Goal: Navigation & Orientation: Find specific page/section

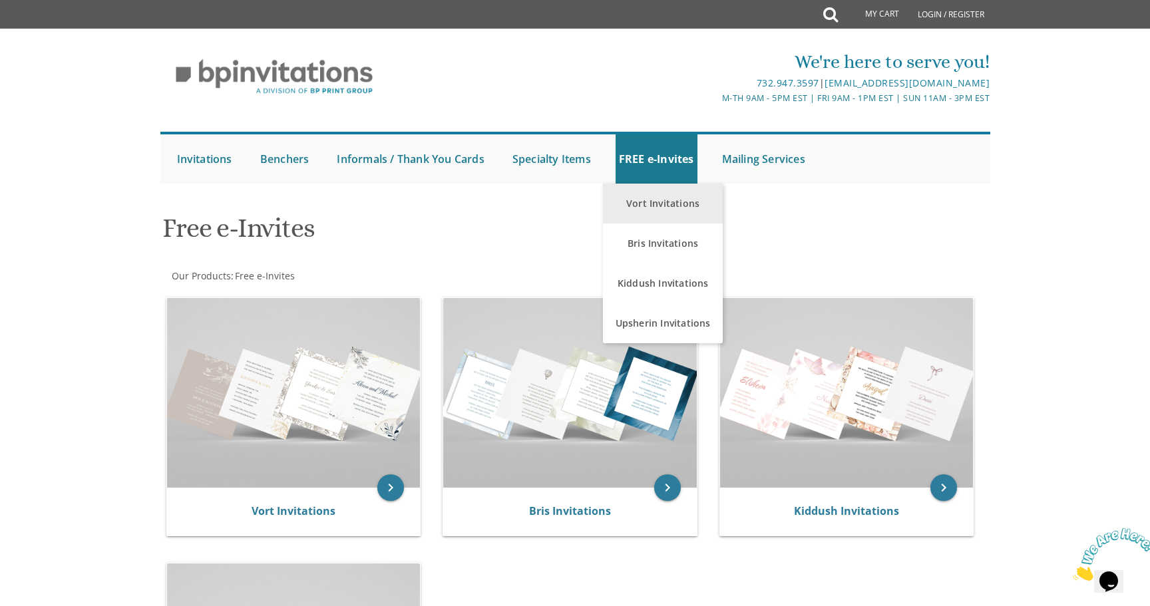
click at [646, 202] on link "Vort Invitations" at bounding box center [663, 204] width 120 height 40
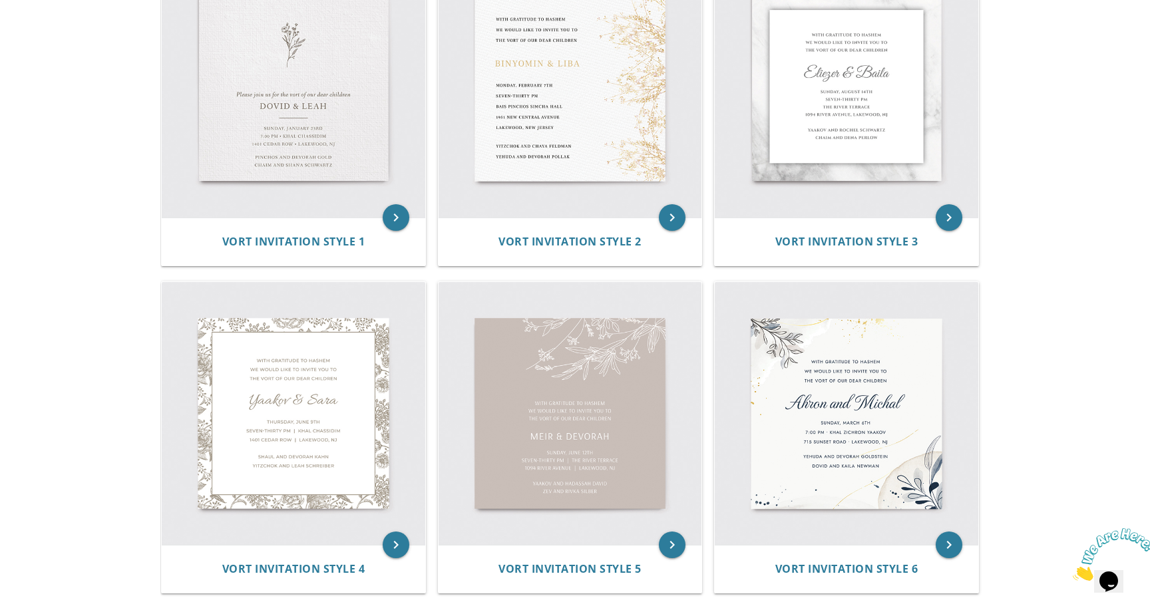
scroll to position [84, 0]
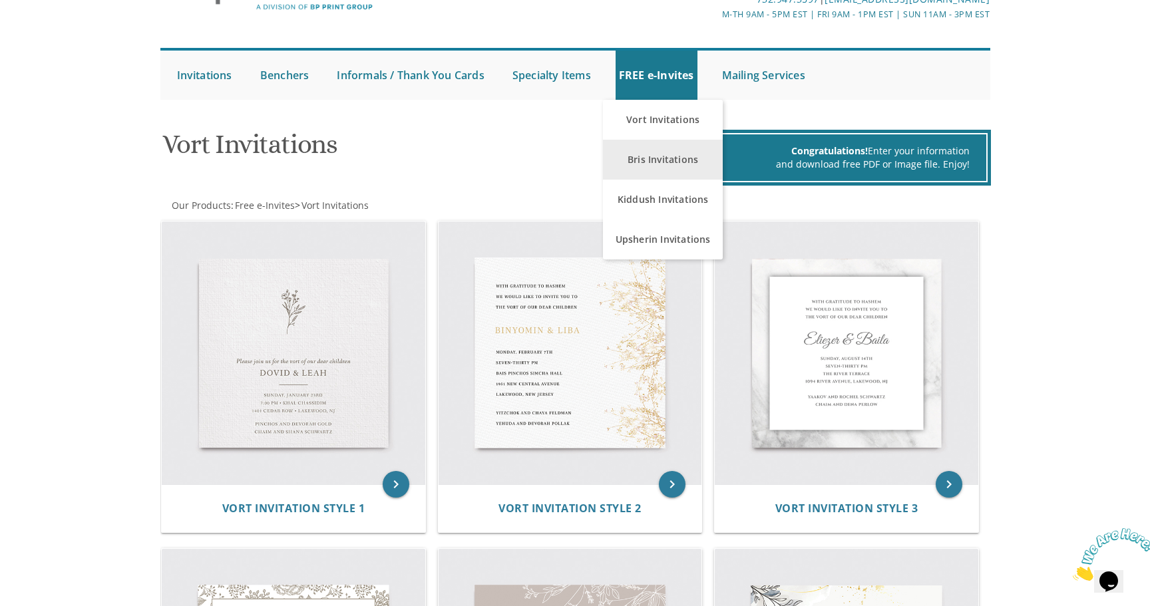
click at [656, 154] on link "Bris Invitations" at bounding box center [663, 160] width 120 height 40
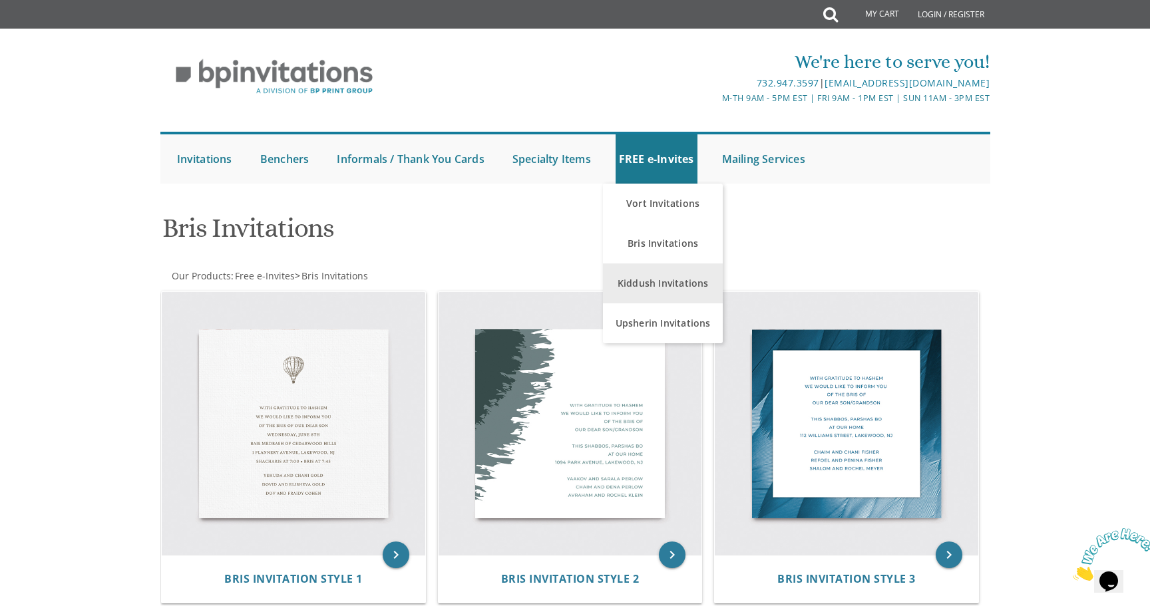
click at [648, 294] on link "Kiddush Invitations" at bounding box center [663, 284] width 120 height 40
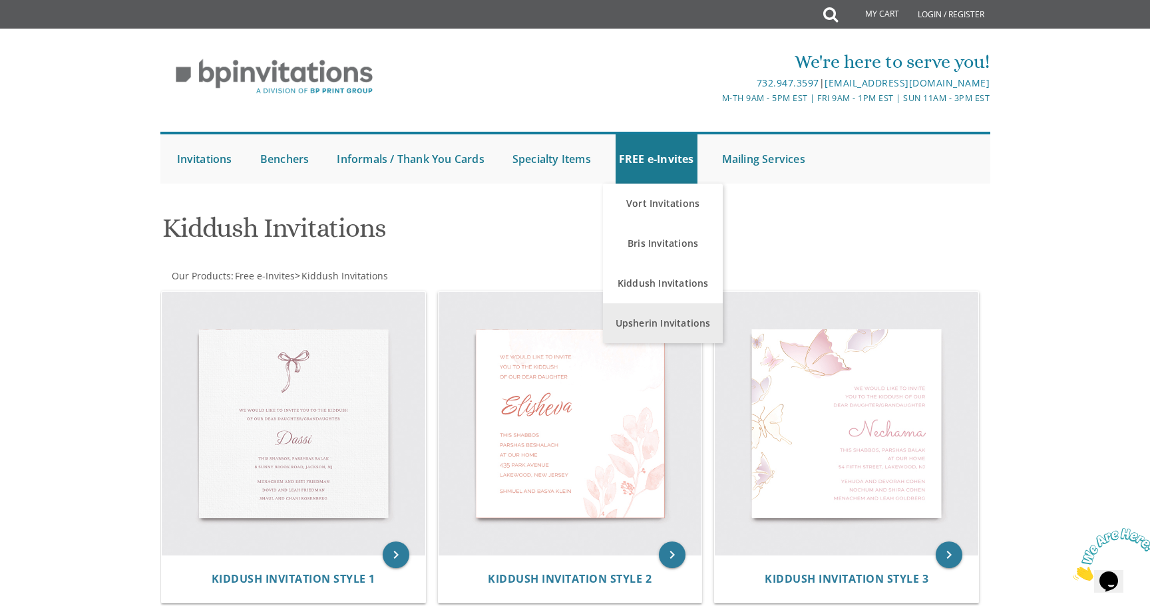
click at [659, 318] on link "Upsherin Invitations" at bounding box center [663, 324] width 120 height 40
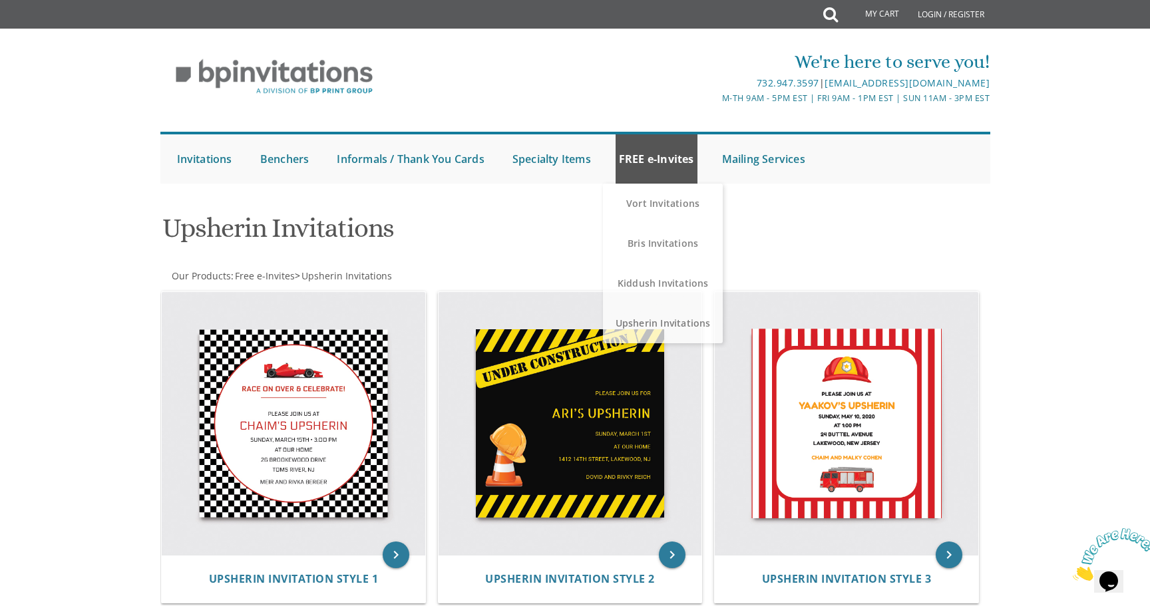
click at [642, 157] on link "FREE e-Invites" at bounding box center [657, 158] width 82 height 49
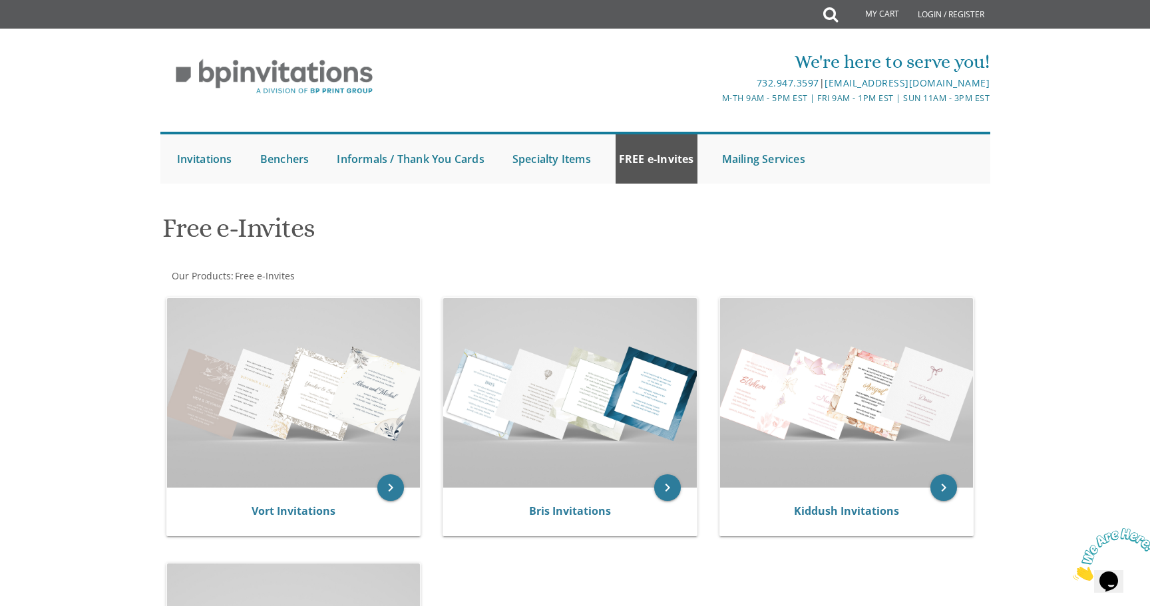
drag, startPoint x: 664, startPoint y: 159, endPoint x: 644, endPoint y: 159, distance: 20.0
click at [661, 159] on link "FREE e-Invites" at bounding box center [657, 158] width 82 height 49
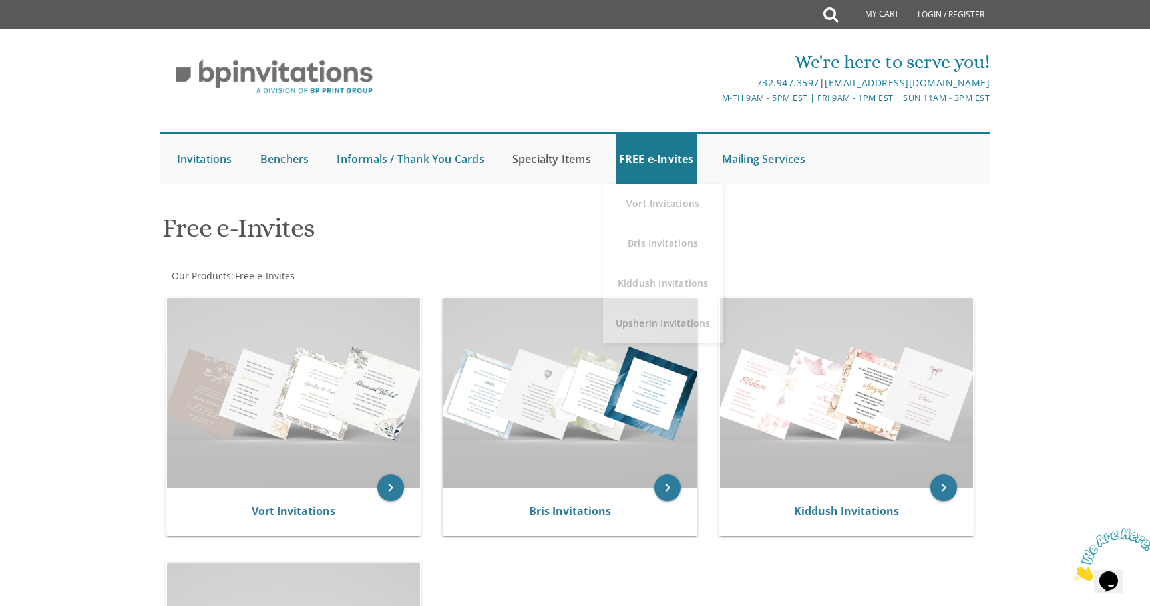
click at [578, 159] on link "Specialty Items" at bounding box center [551, 158] width 85 height 49
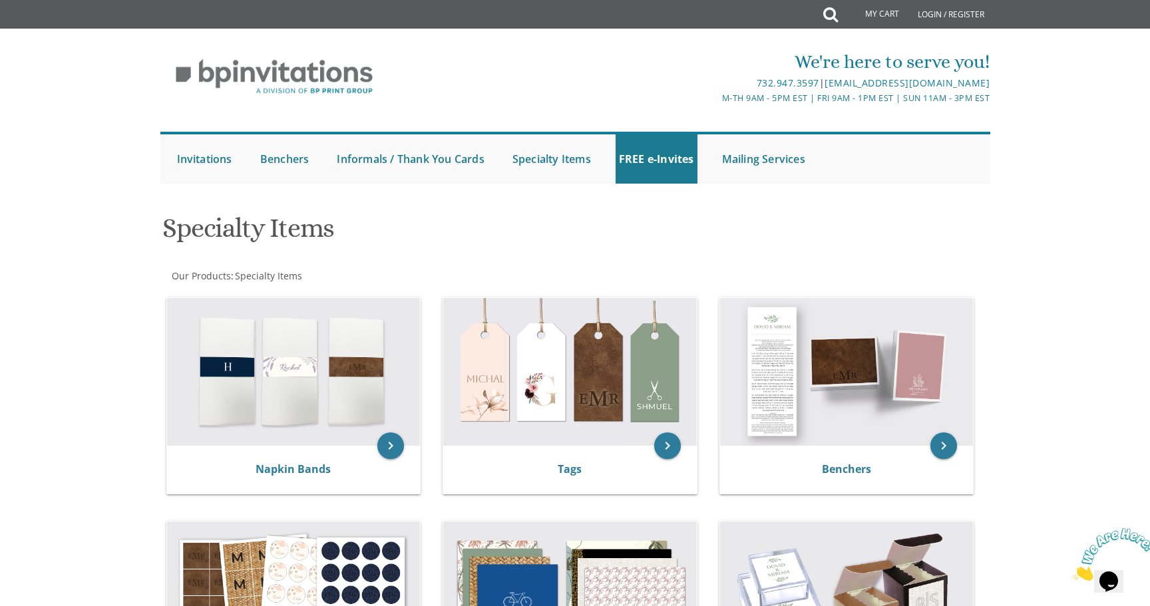
click at [311, 76] on img at bounding box center [274, 76] width 228 height 55
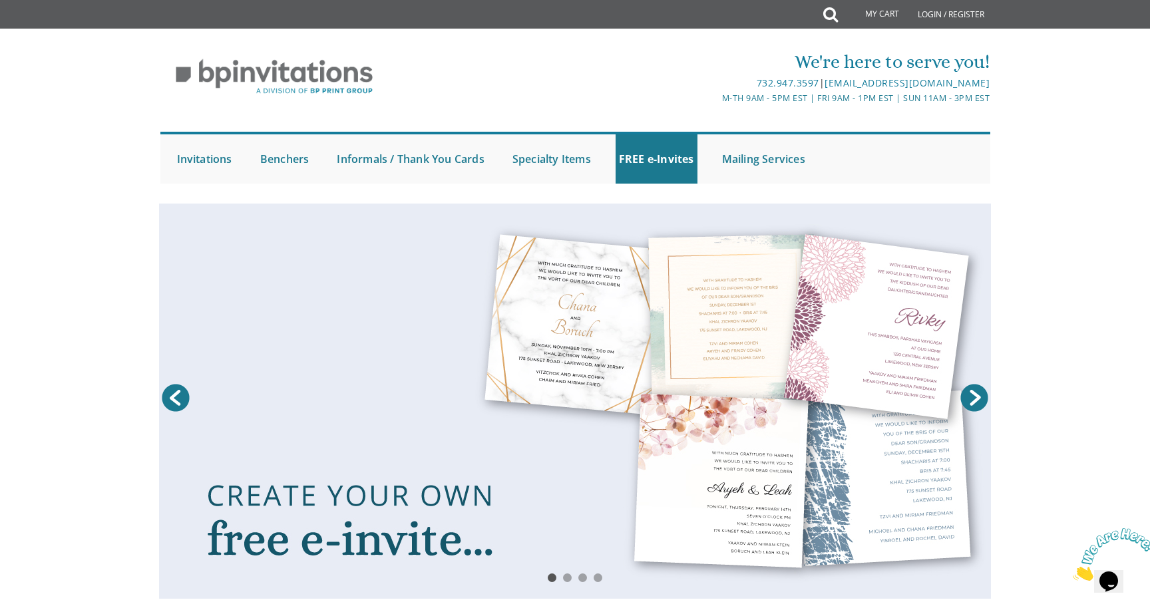
click at [971, 391] on link "Next" at bounding box center [974, 397] width 33 height 33
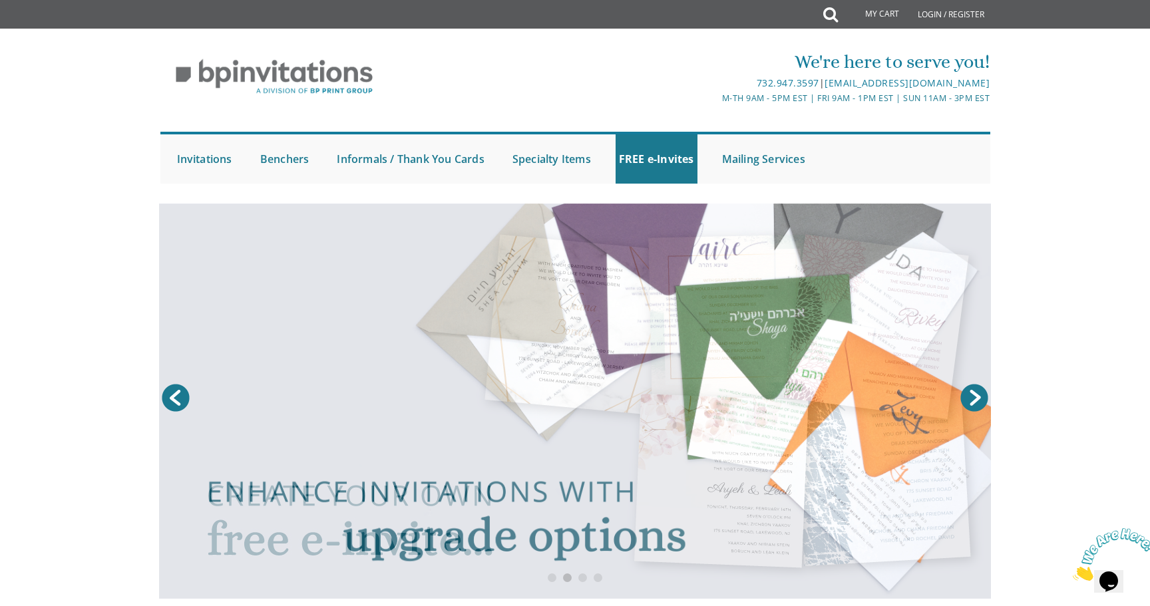
click at [975, 396] on link "Next" at bounding box center [974, 397] width 33 height 33
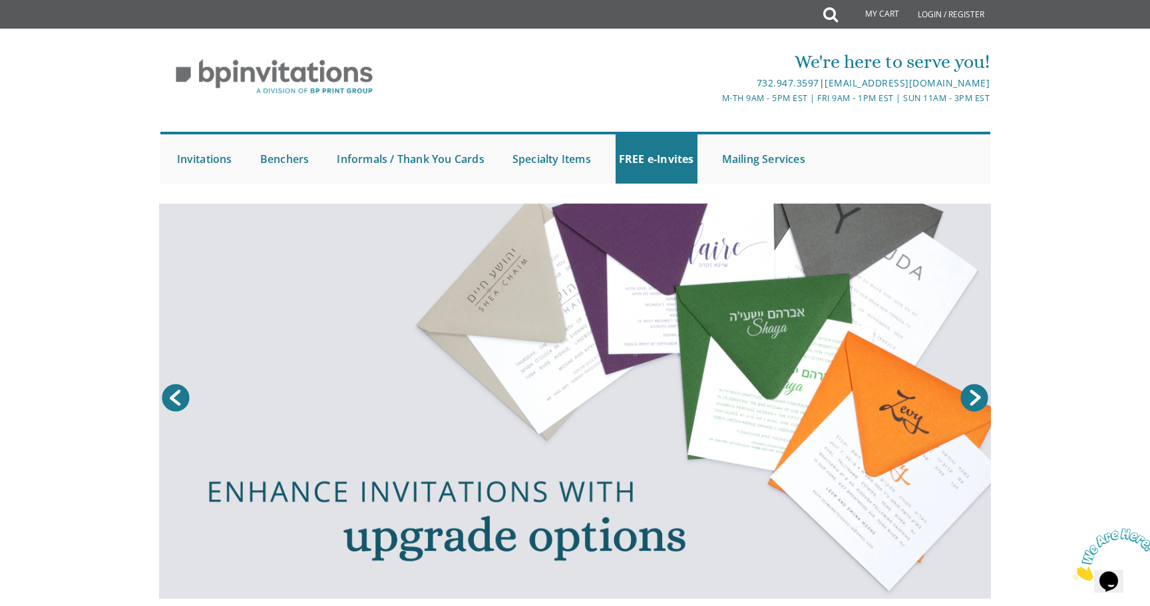
click at [976, 396] on link "Next" at bounding box center [974, 397] width 33 height 33
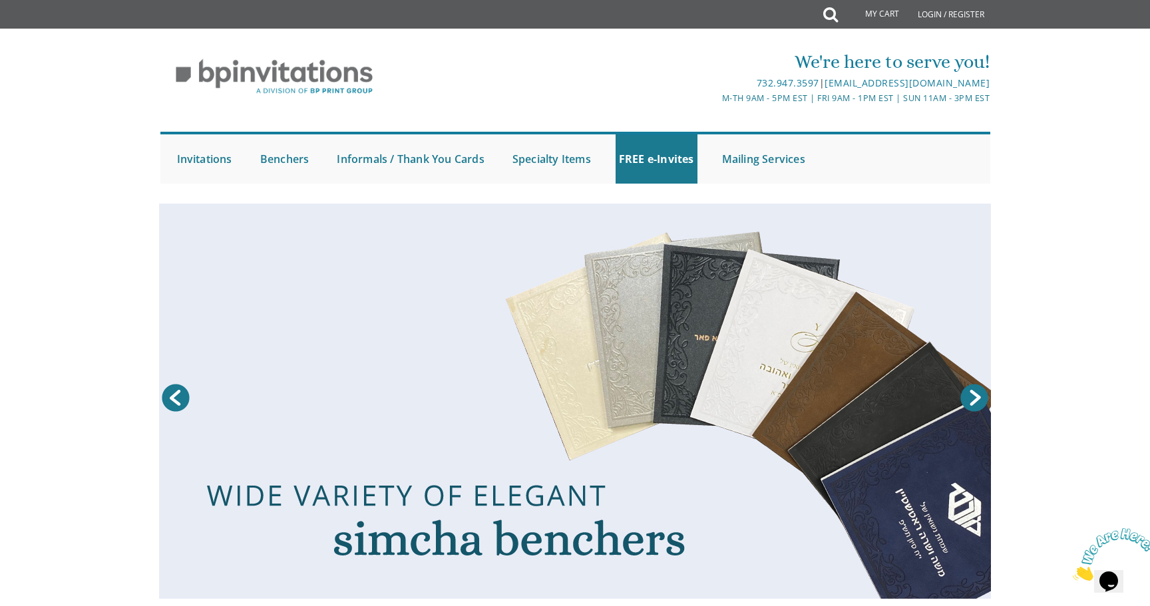
scroll to position [21, 0]
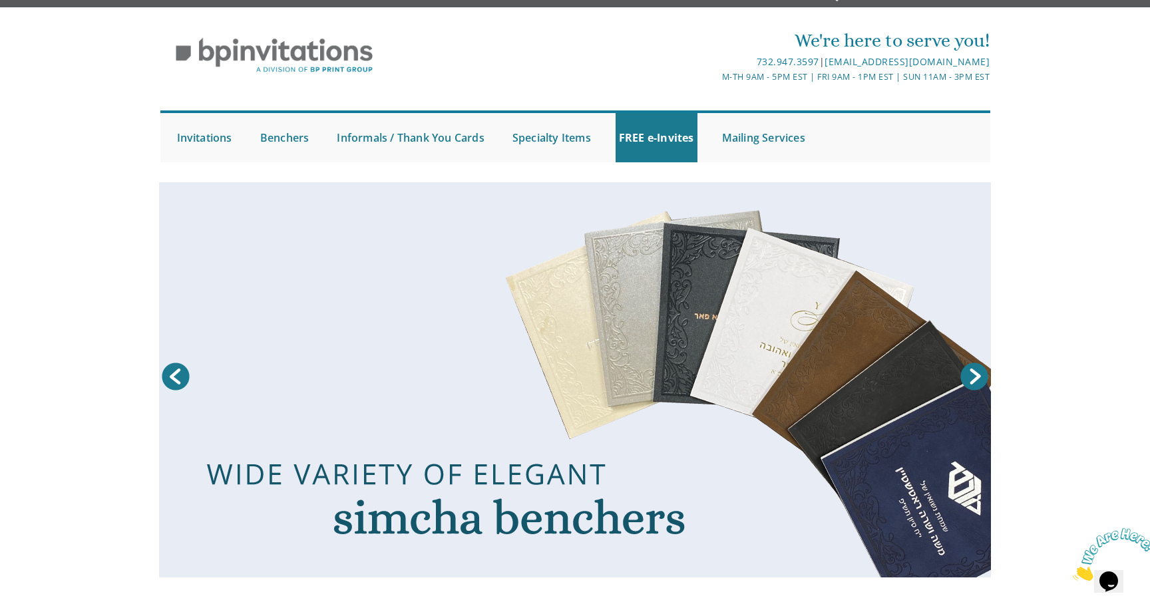
click at [982, 377] on link "Next" at bounding box center [974, 376] width 33 height 33
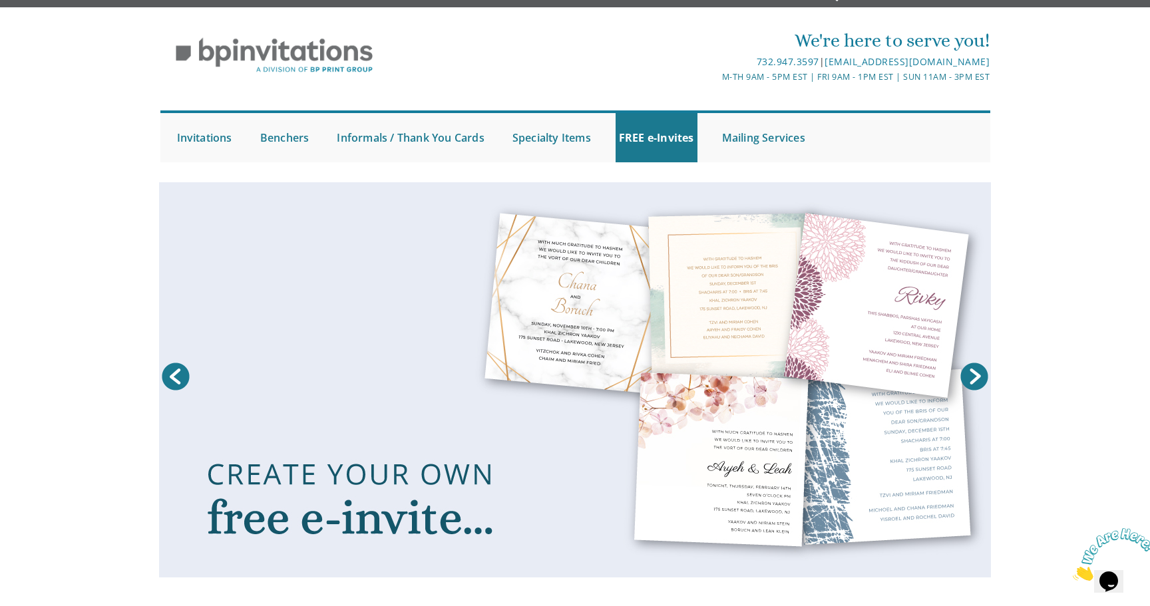
click at [964, 375] on link "Next" at bounding box center [974, 376] width 33 height 33
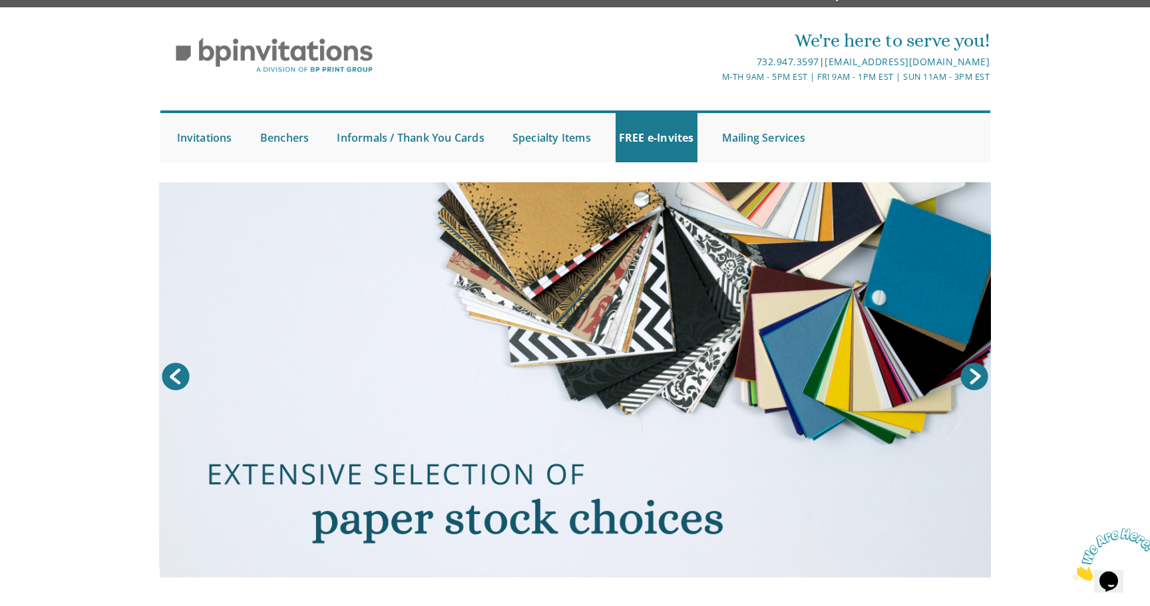
click at [970, 375] on link "Next" at bounding box center [974, 376] width 33 height 33
